Goal: Check status: Check status

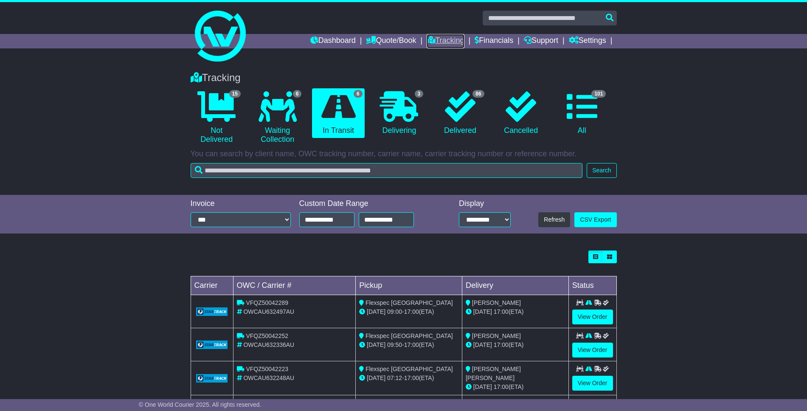
click at [435, 39] on link "Tracking" at bounding box center [445, 41] width 37 height 14
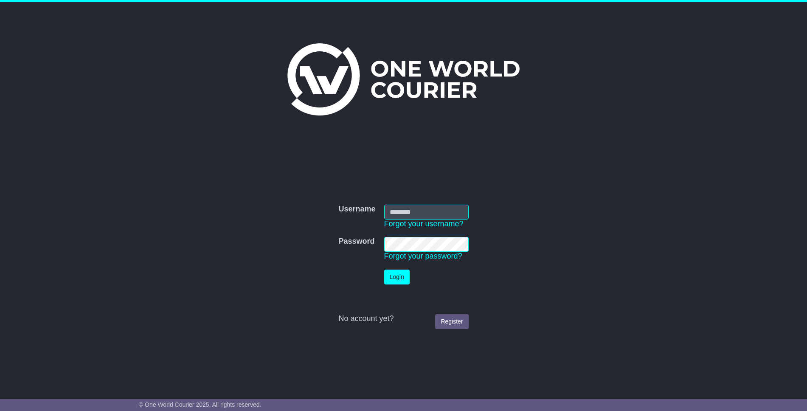
type input "**********"
click at [399, 283] on button "Login" at bounding box center [396, 277] width 25 height 15
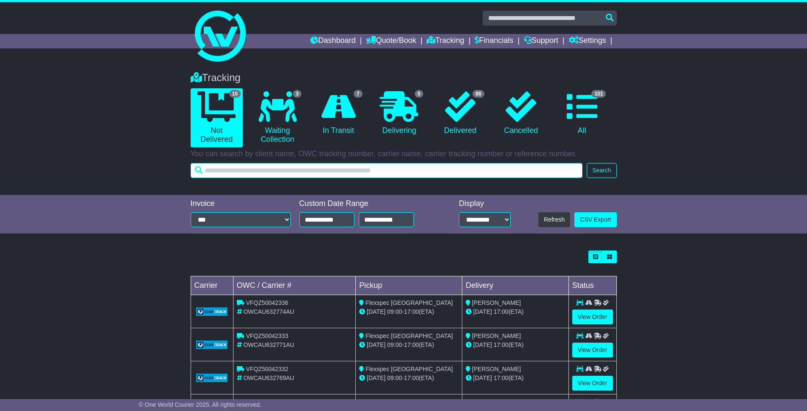
click at [290, 169] on input "text" at bounding box center [387, 170] width 392 height 15
type input "*********"
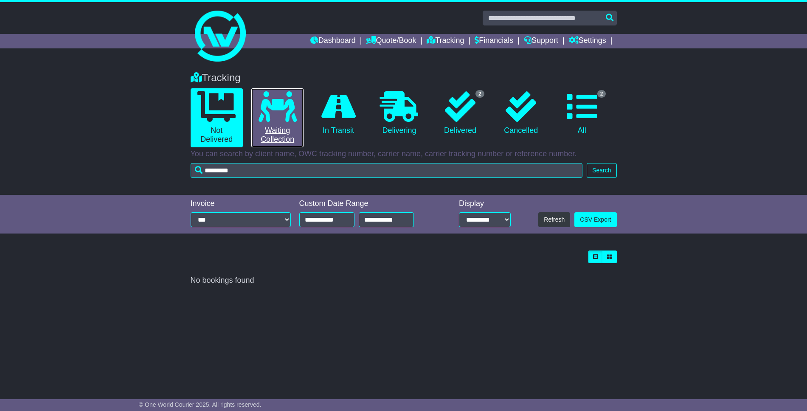
click at [290, 118] on icon at bounding box center [278, 106] width 38 height 31
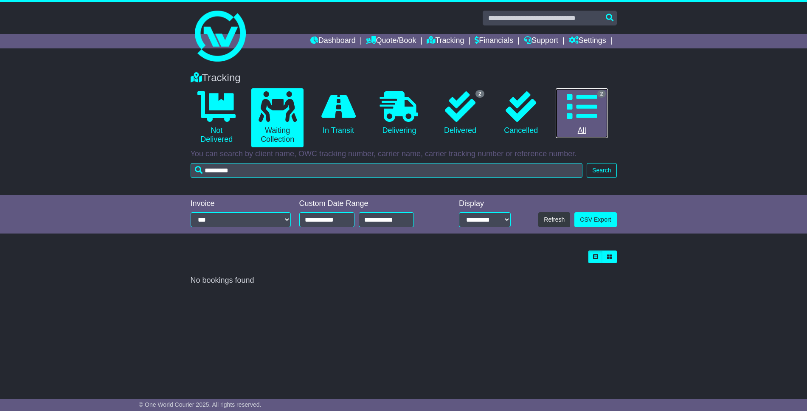
click at [588, 106] on icon at bounding box center [582, 106] width 31 height 31
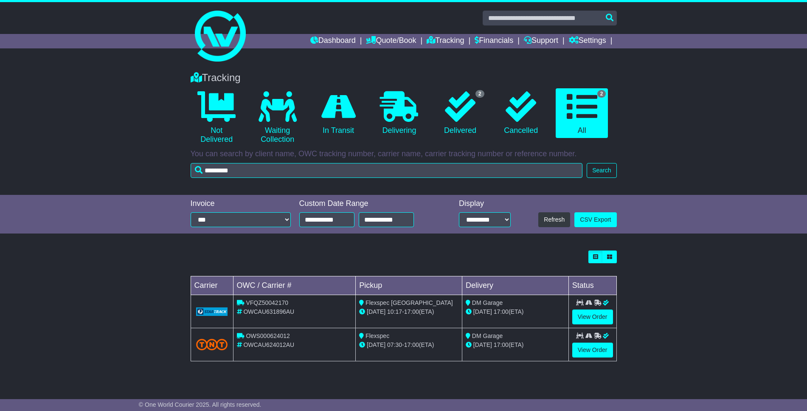
click at [489, 323] on td "DM Garage [DATE] 17:00 (ETA)" at bounding box center [515, 311] width 107 height 33
click at [456, 324] on td "Flexspec [GEOGRAPHIC_DATA] [DATE] 10:17 - 17:00 (ETA)" at bounding box center [409, 311] width 107 height 33
click at [588, 314] on link "View Order" at bounding box center [592, 317] width 41 height 15
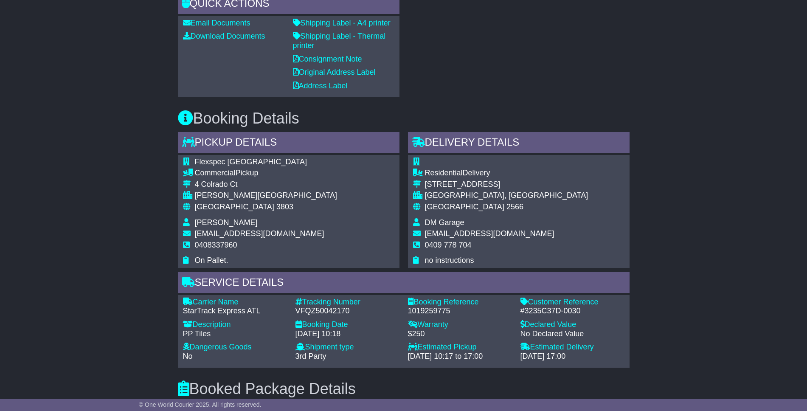
scroll to position [310, 0]
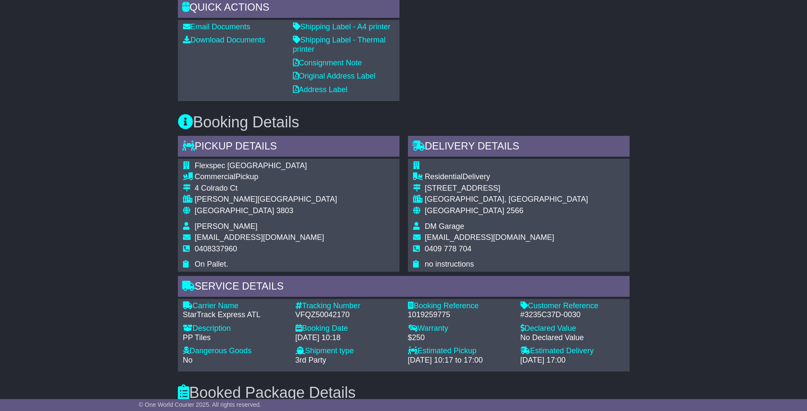
click at [296, 314] on div "VFQZ50042170" at bounding box center [348, 314] width 104 height 9
drag, startPoint x: 298, startPoint y: 315, endPoint x: 332, endPoint y: 317, distance: 34.0
click at [332, 317] on div "VFQZ50042170" at bounding box center [348, 314] width 104 height 9
click at [343, 315] on div "VFQZ50042170" at bounding box center [348, 314] width 104 height 9
drag, startPoint x: 349, startPoint y: 315, endPoint x: 296, endPoint y: 315, distance: 53.5
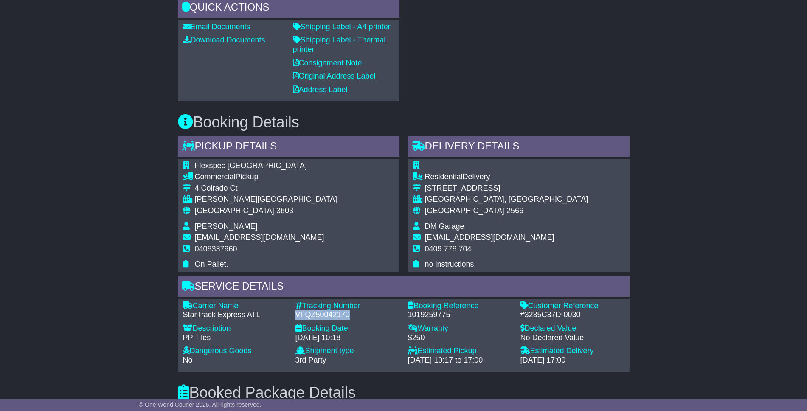
click at [296, 315] on div "VFQZ50042170" at bounding box center [348, 314] width 104 height 9
copy div "VFQZ50042170"
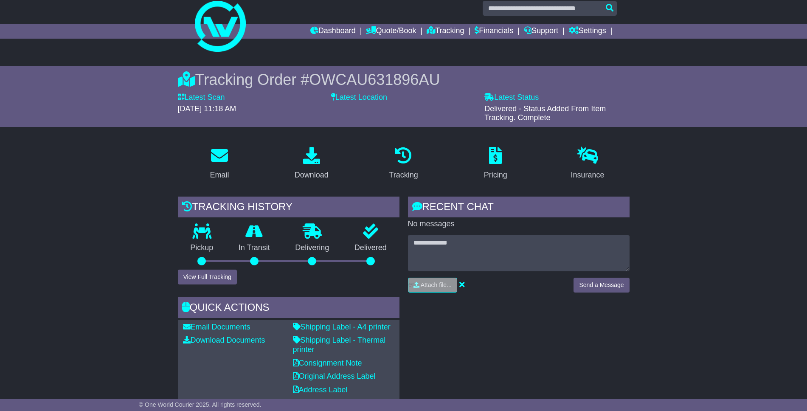
scroll to position [0, 0]
